Goal: Task Accomplishment & Management: Manage account settings

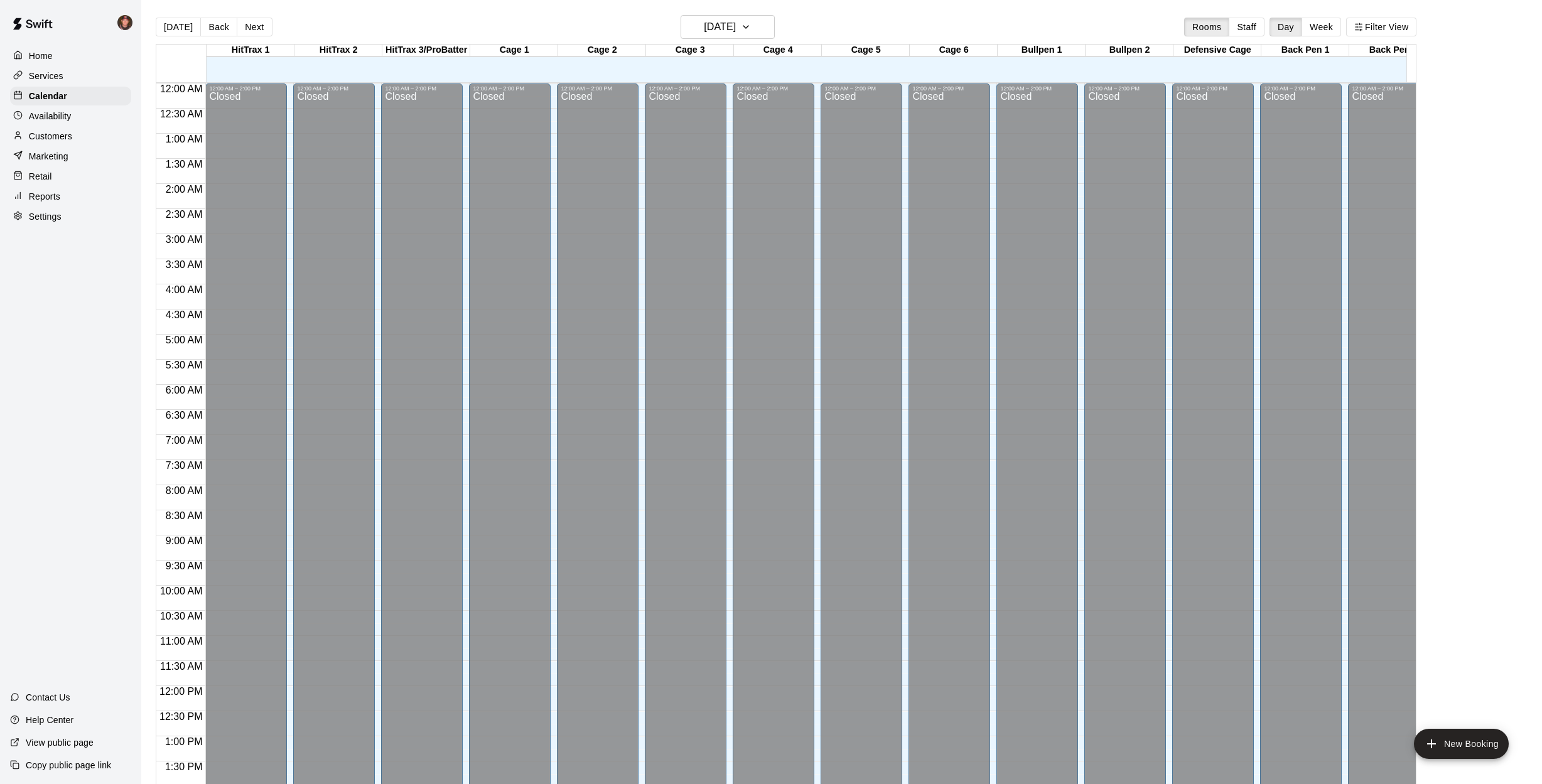
scroll to position [453, 0]
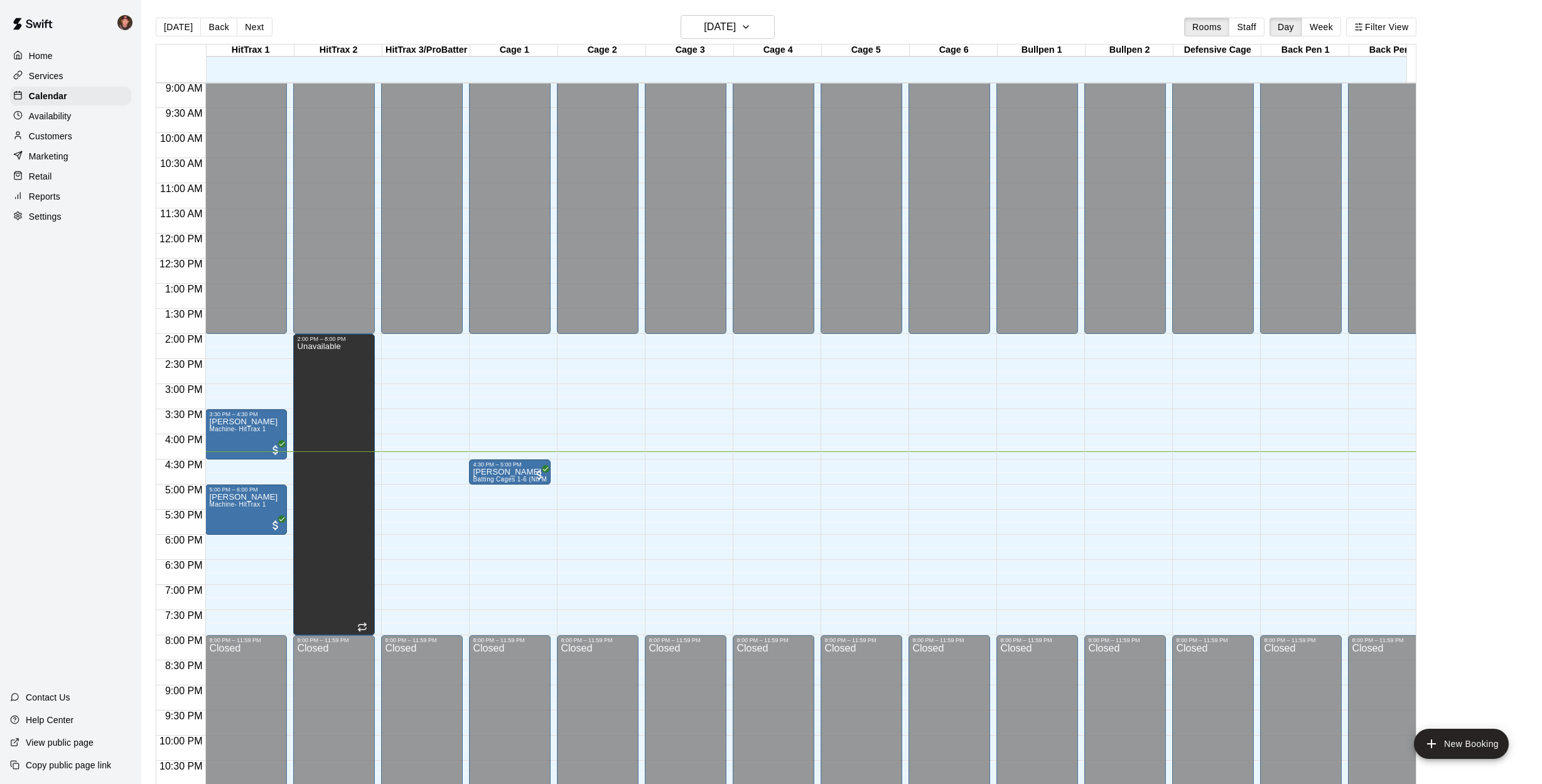
click at [150, 429] on div "[DATE] Back [DATE][DATE] Rooms Staff Day Week Filter View HitTrax 1 10 Wed HitT…" at bounding box center [786, 407] width 1280 height 784
click at [41, 136] on p "Customers" at bounding box center [50, 136] width 43 height 13
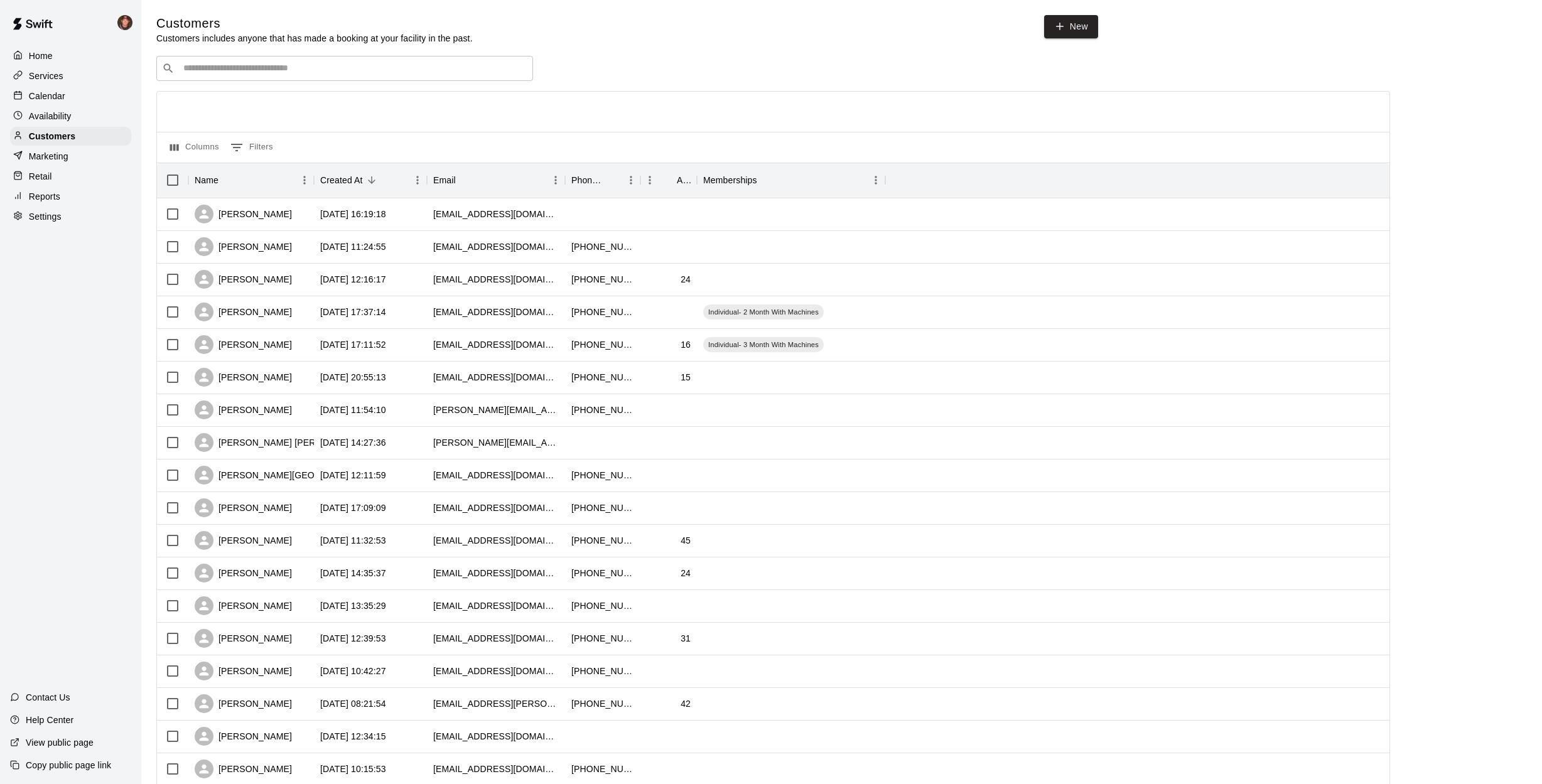
click at [235, 70] on input "Search customers by name or email" at bounding box center [353, 69] width 348 height 13
type input "*****"
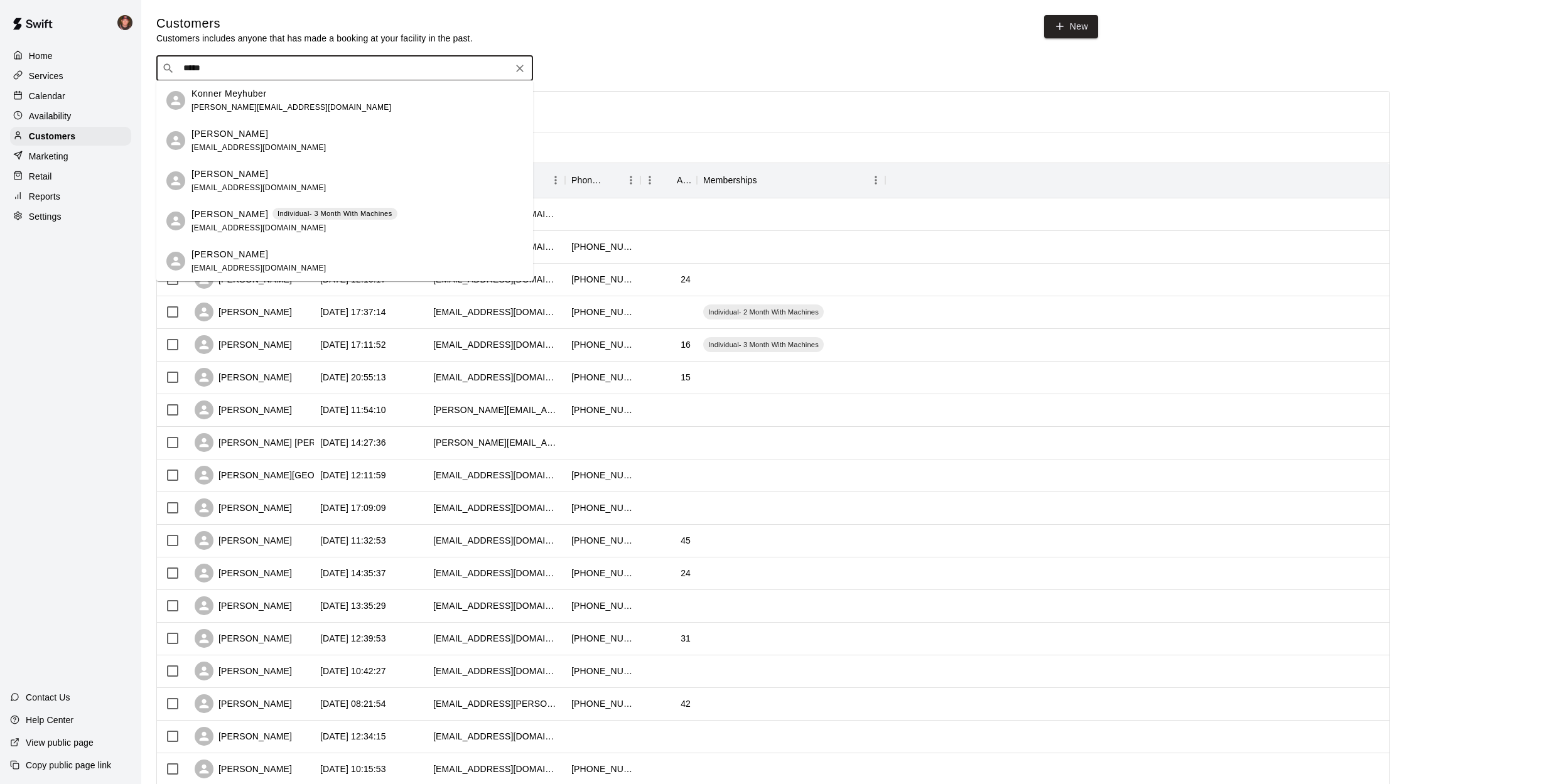
click at [230, 218] on p "[PERSON_NAME]" at bounding box center [230, 214] width 77 height 13
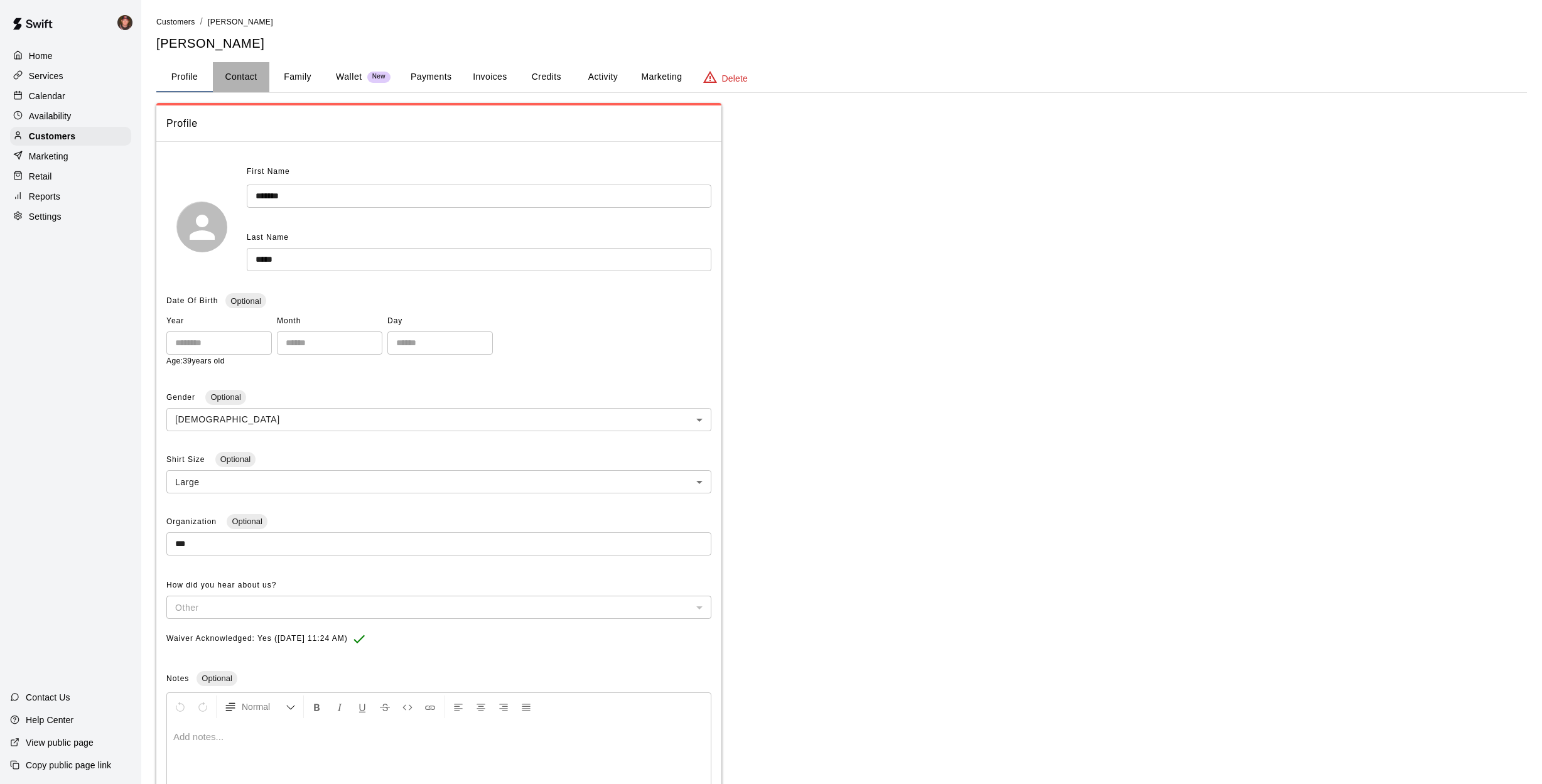
click at [243, 73] on button "Contact" at bounding box center [241, 77] width 57 height 30
select select "**"
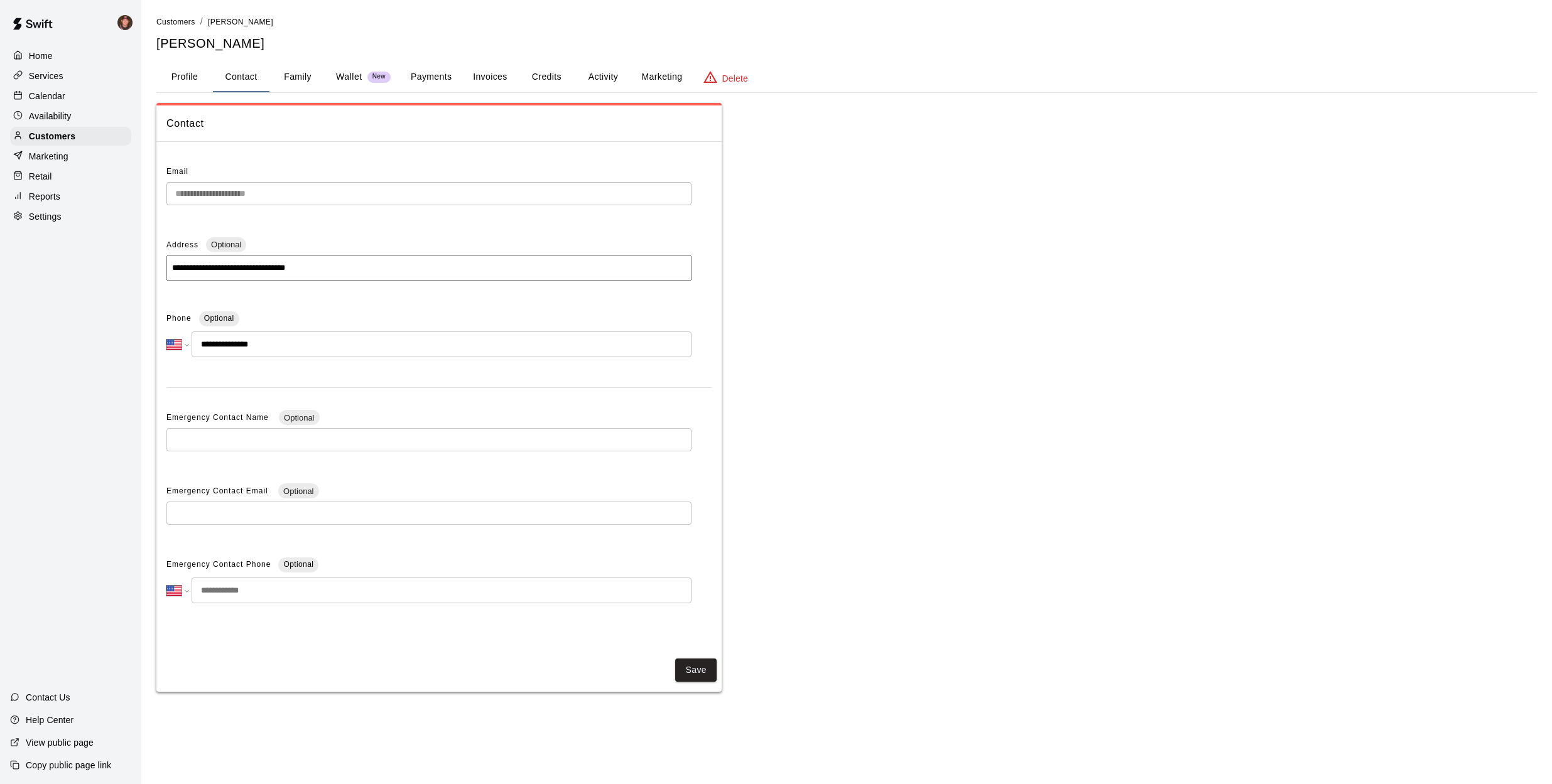
click at [303, 75] on button "Family" at bounding box center [298, 77] width 57 height 30
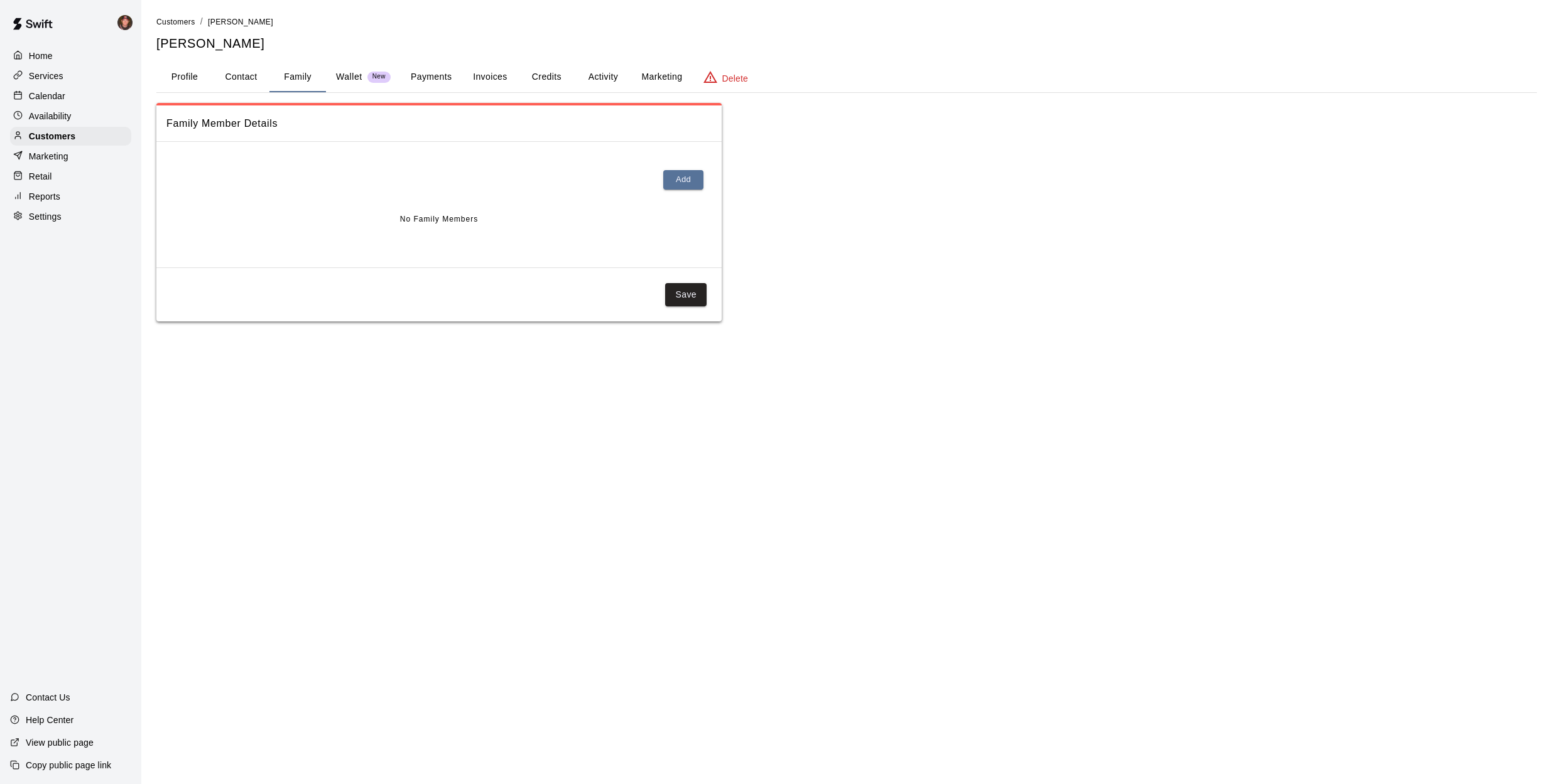
click at [351, 78] on p "Wallet" at bounding box center [349, 77] width 26 height 13
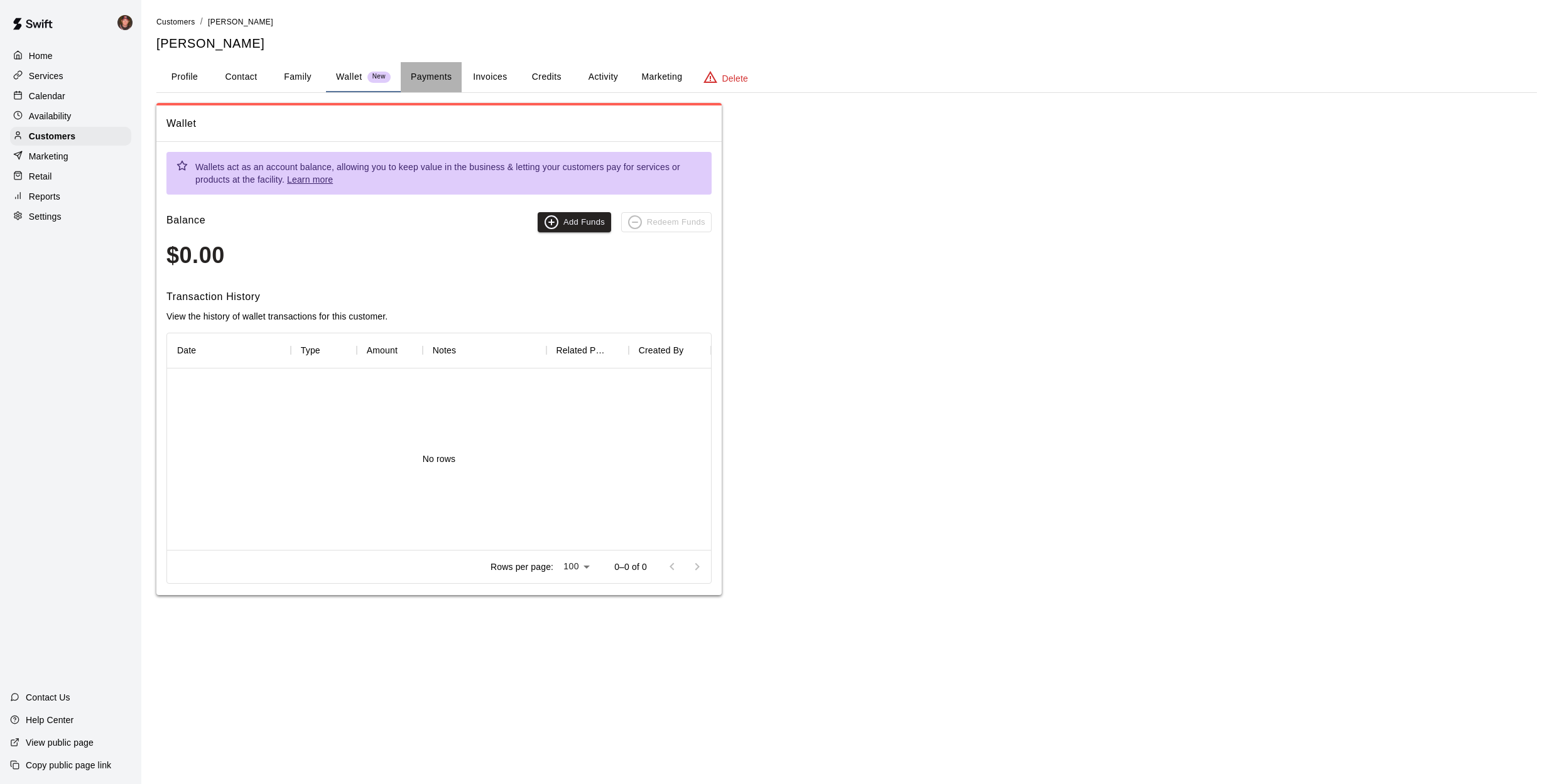
click at [439, 79] on button "Payments" at bounding box center [431, 77] width 61 height 30
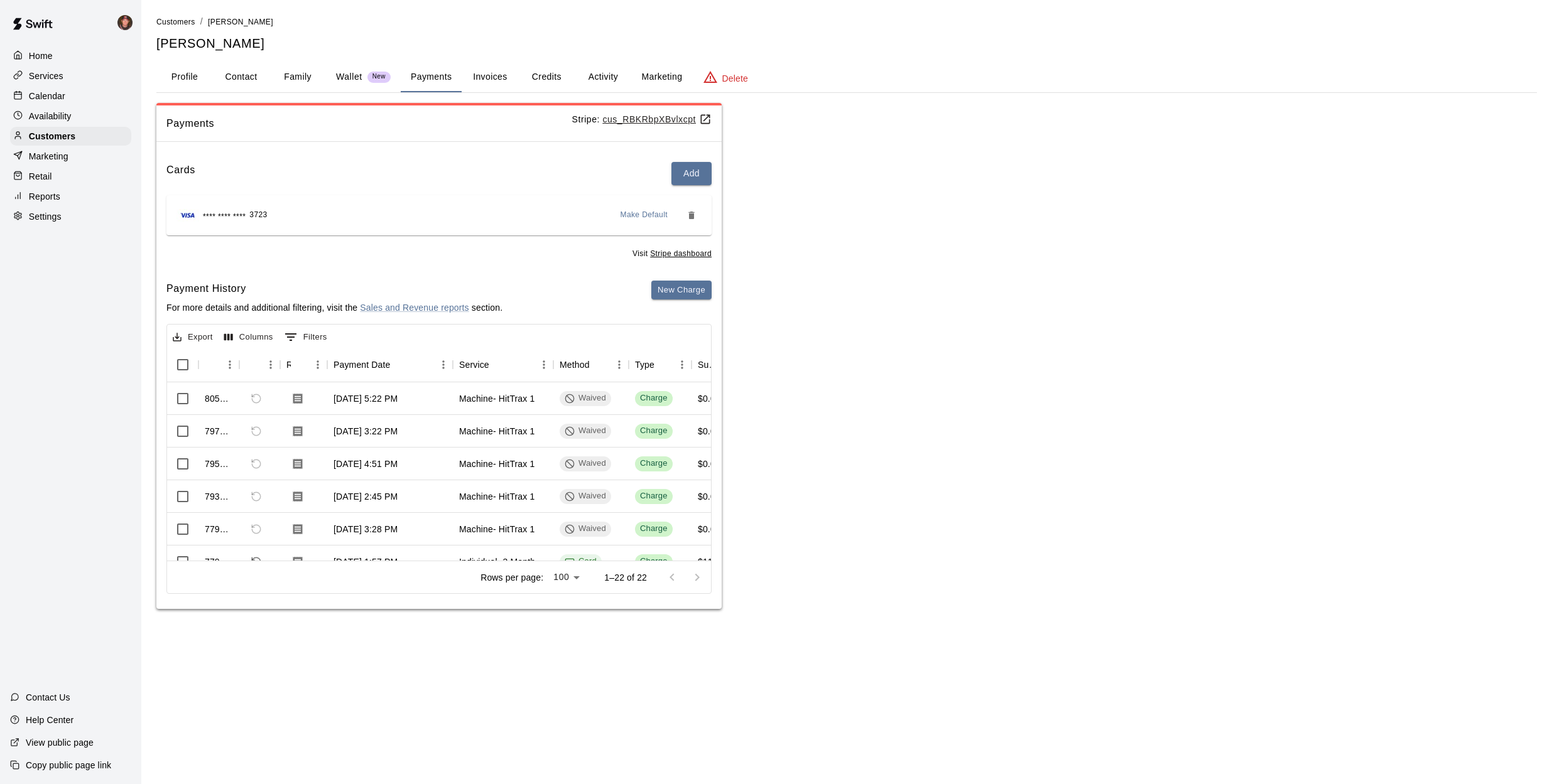
click at [44, 99] on p "Calendar" at bounding box center [47, 96] width 36 height 13
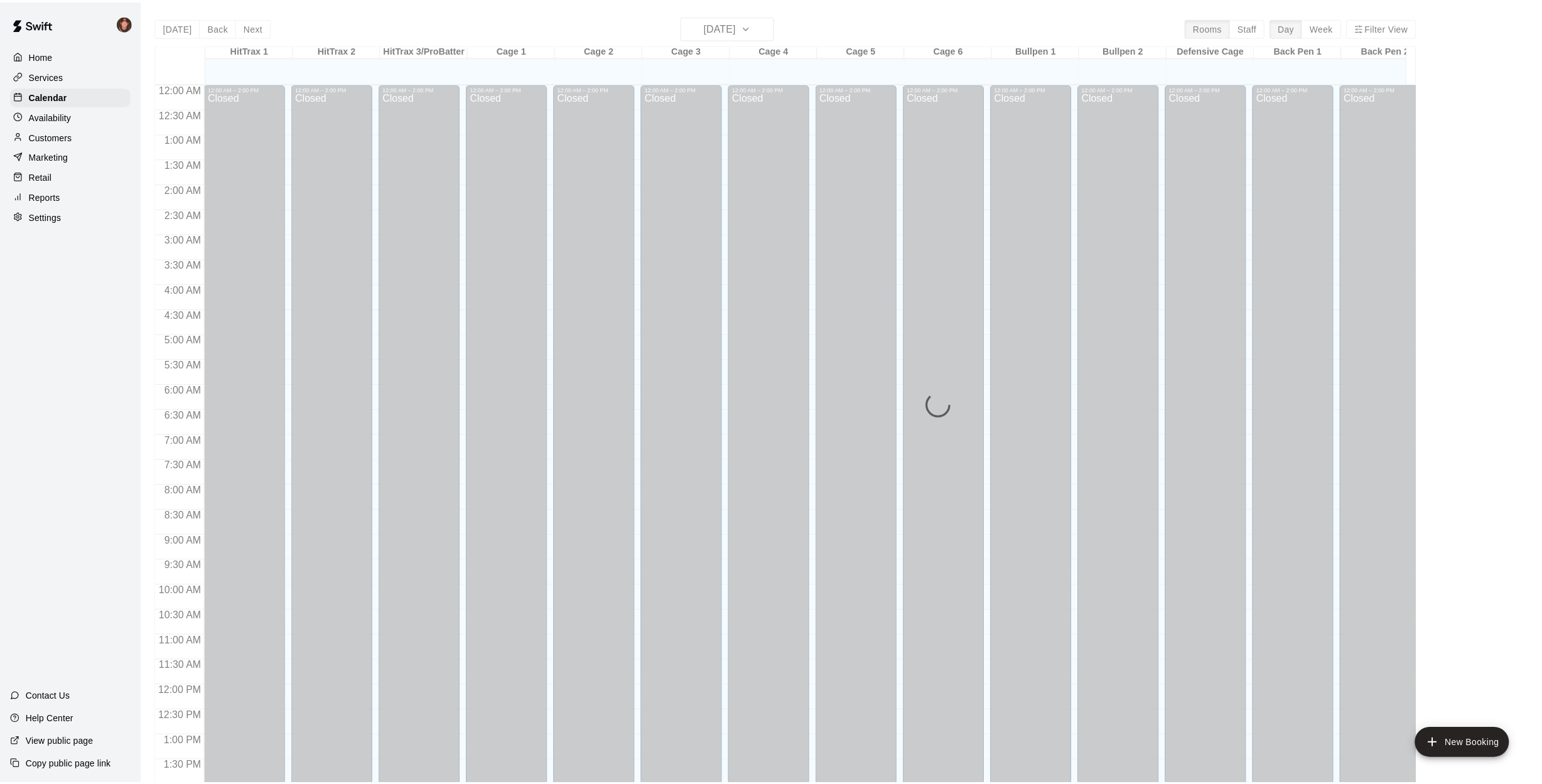
scroll to position [453, 0]
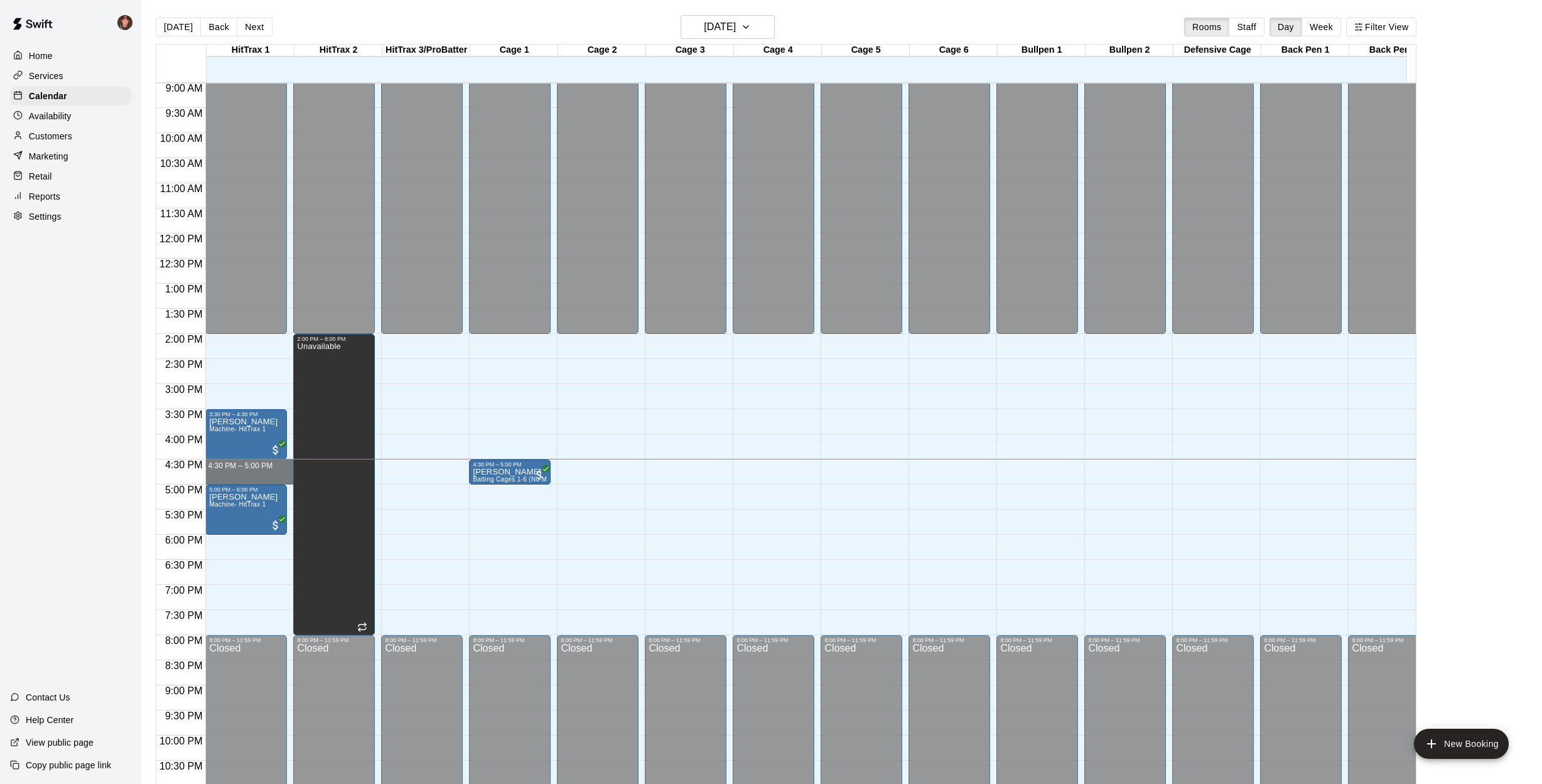
drag, startPoint x: 262, startPoint y: 462, endPoint x: 263, endPoint y: 476, distance: 14.0
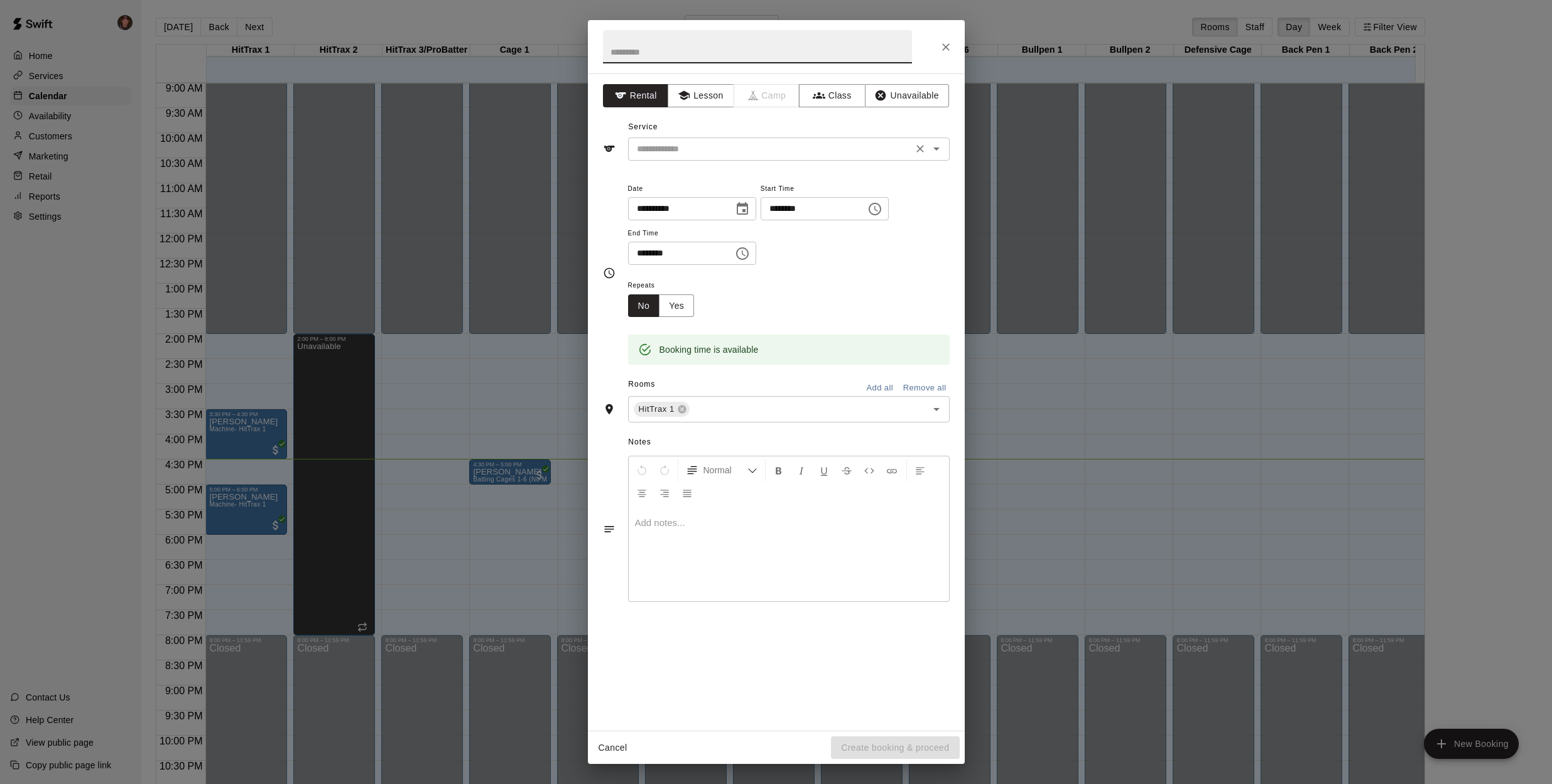
click at [750, 152] on input "text" at bounding box center [770, 149] width 277 height 16
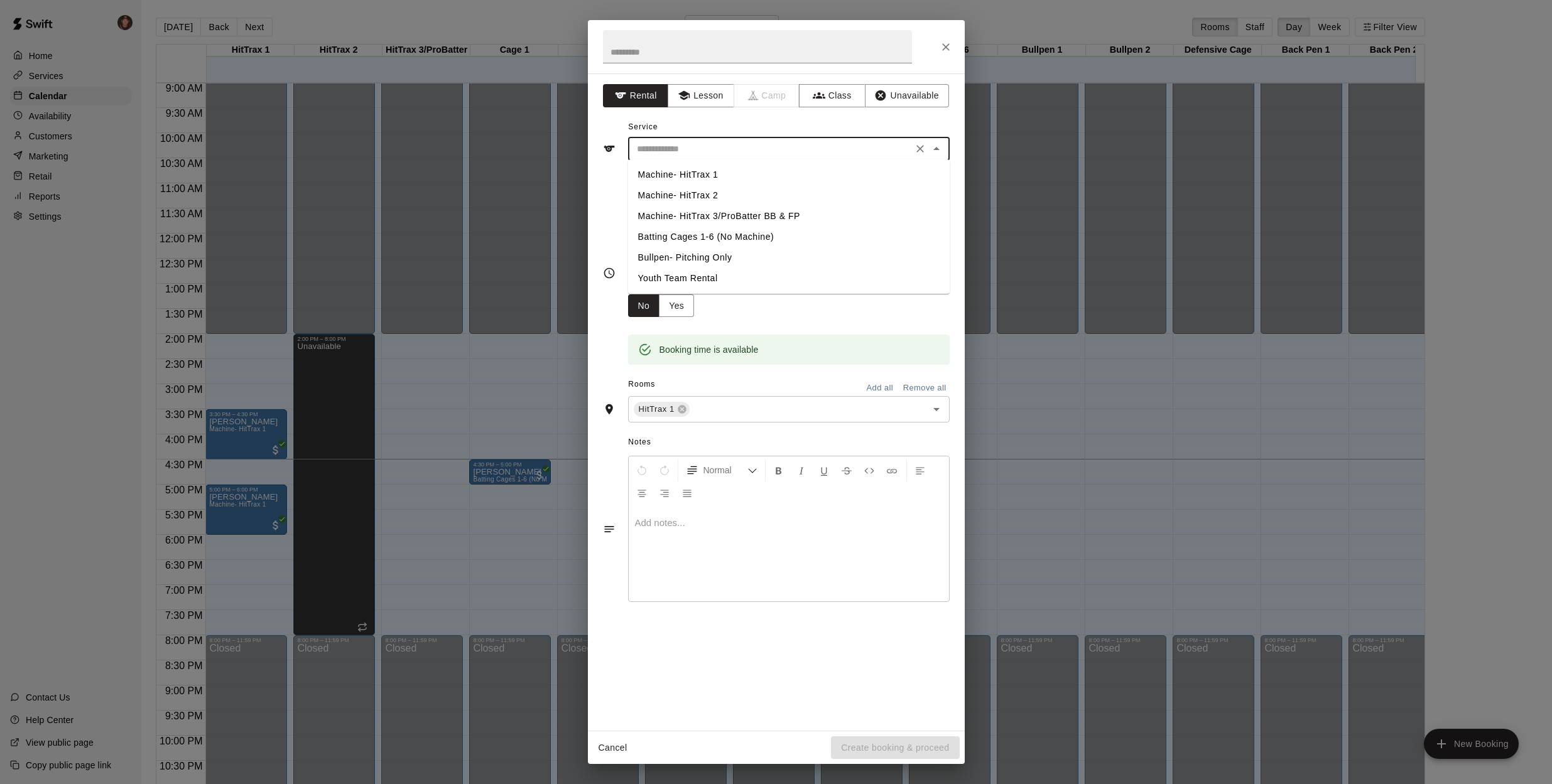
click at [699, 173] on li "Machine- HitTrax 1" at bounding box center [789, 175] width 321 height 21
type input "**********"
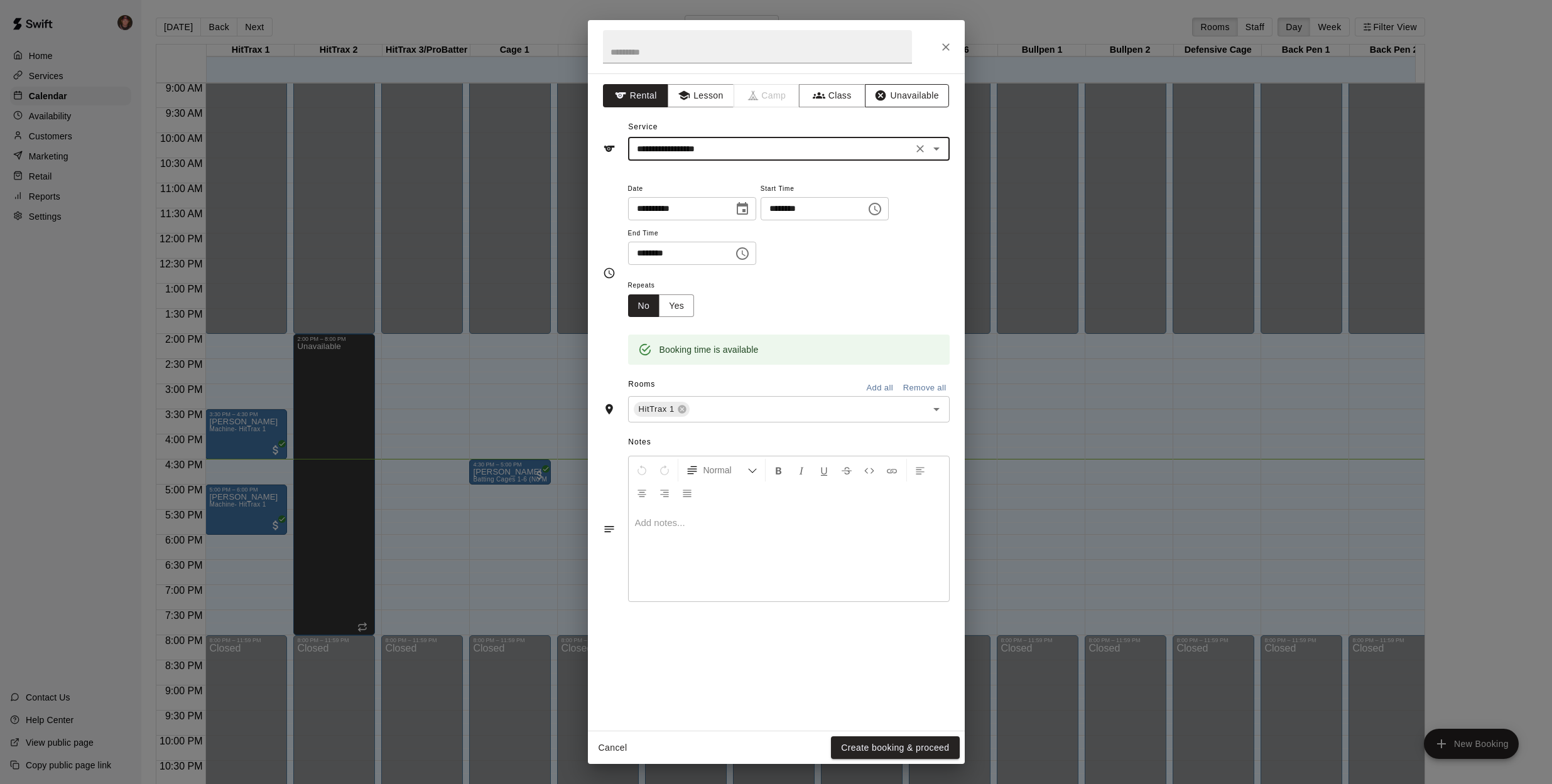
click at [909, 89] on button "Unavailable" at bounding box center [907, 96] width 84 height 23
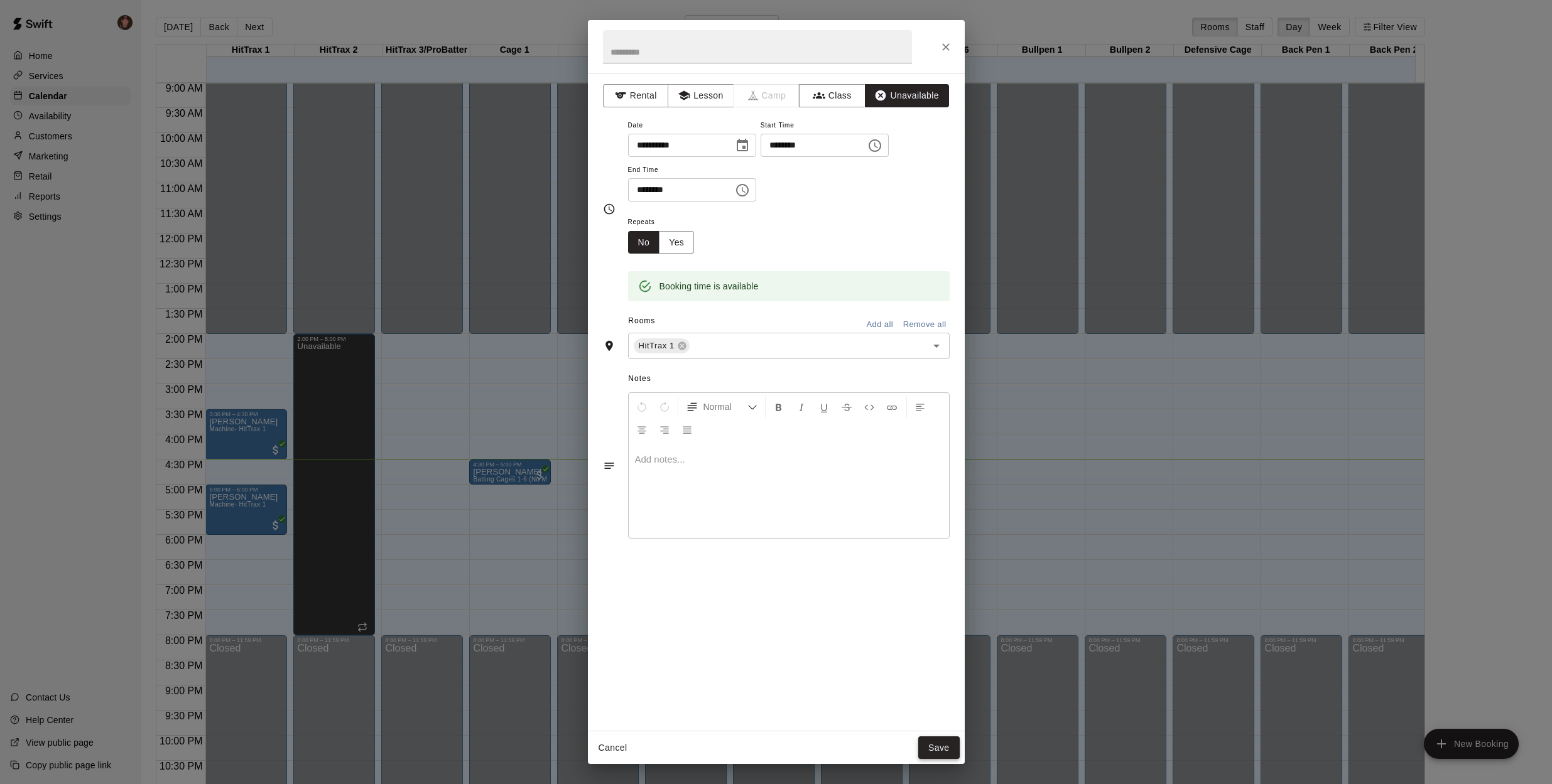
click at [937, 749] on button "Save" at bounding box center [939, 748] width 42 height 23
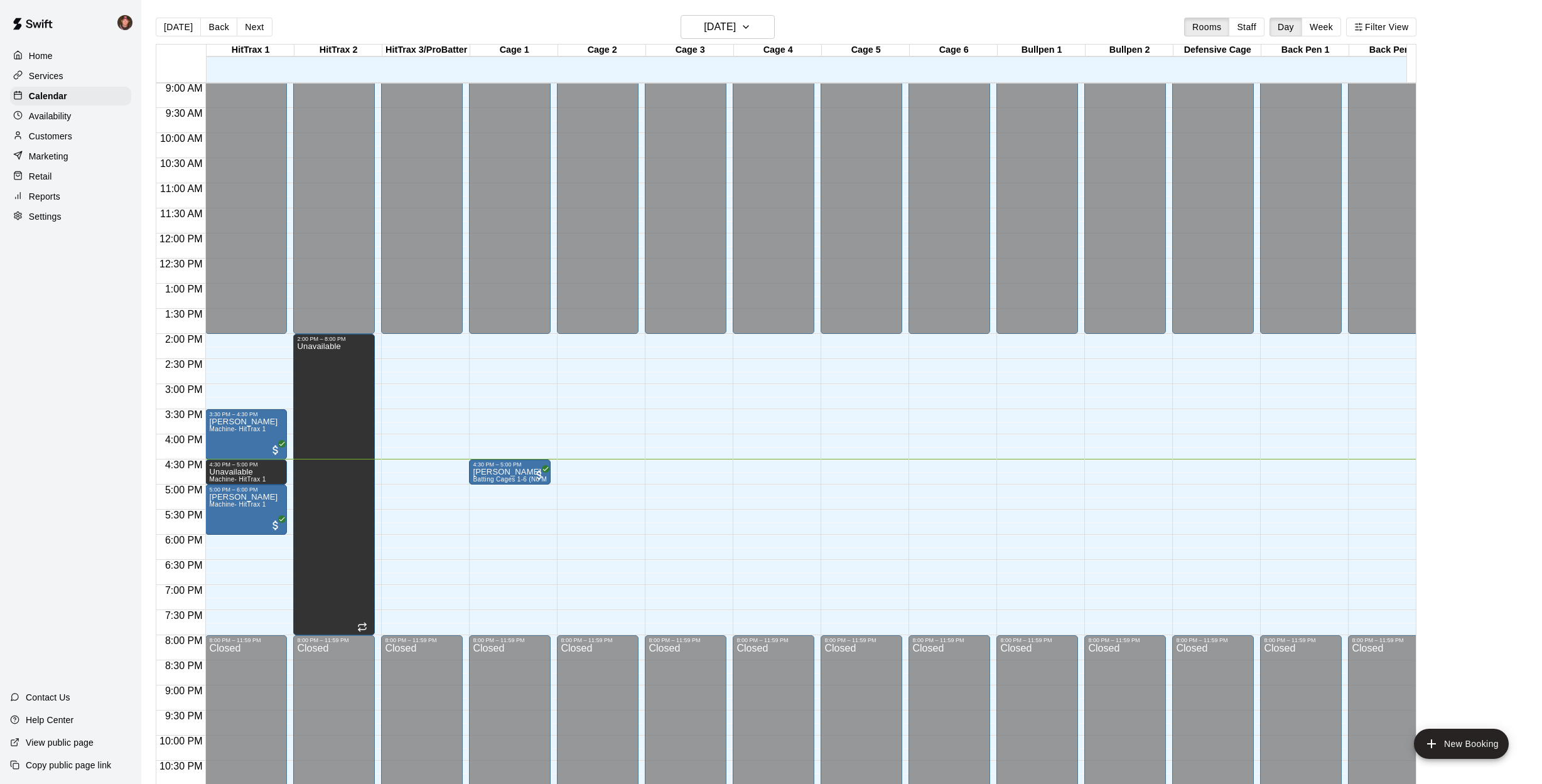
click at [145, 456] on main "[DATE] Back [DATE][DATE] Rooms Staff Day Week Filter View HitTrax 1 10 Wed HitT…" at bounding box center [842, 402] width 1401 height 804
